Goal: Unclear

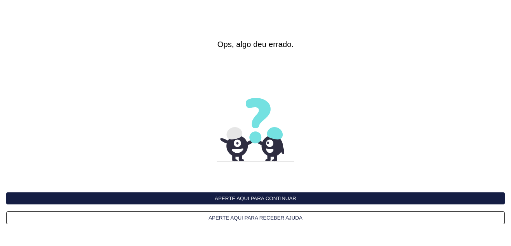
click at [248, 197] on button "Aperte aqui para continuar" at bounding box center [255, 198] width 499 height 12
